Goal: Register for event/course

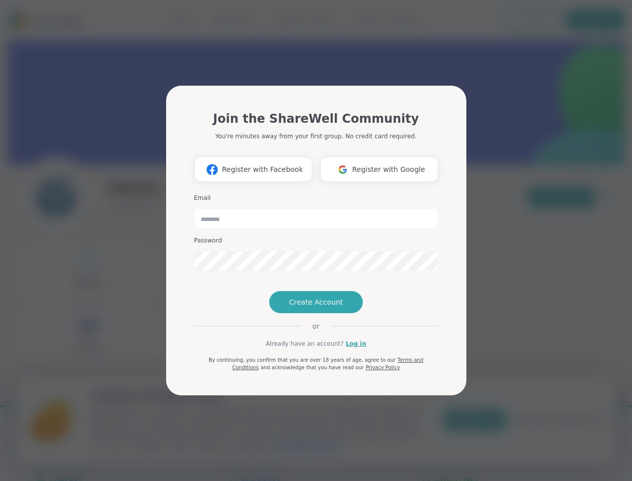
click at [253, 169] on span "Register with Facebook" at bounding box center [262, 169] width 81 height 11
click at [379, 169] on span "Register with Google" at bounding box center [388, 169] width 73 height 11
click at [316, 302] on span "Create Account" at bounding box center [316, 302] width 54 height 10
